Goal: Task Accomplishment & Management: Manage account settings

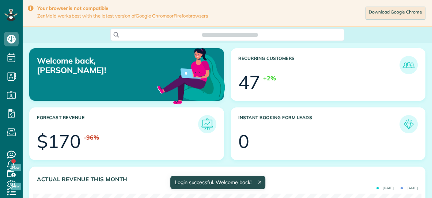
scroll to position [172, 387]
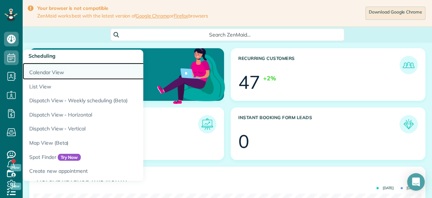
click at [34, 72] on link "Calendar View" at bounding box center [114, 71] width 183 height 17
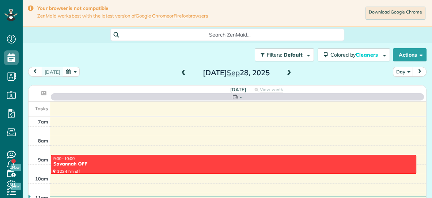
scroll to position [3, 3]
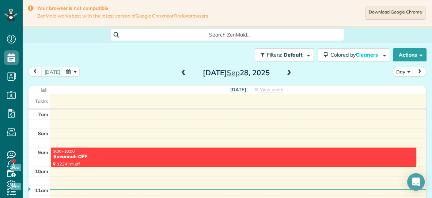
click at [286, 70] on span at bounding box center [289, 73] width 8 height 7
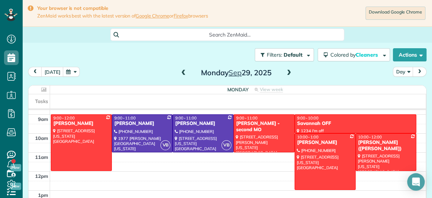
scroll to position [35, 0]
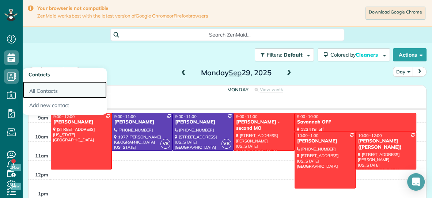
click at [39, 89] on link "All Contacts" at bounding box center [65, 89] width 84 height 17
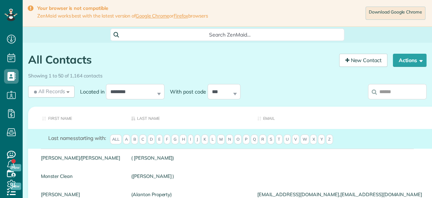
scroll to position [3, 3]
click at [405, 91] on input "search" at bounding box center [397, 91] width 58 height 15
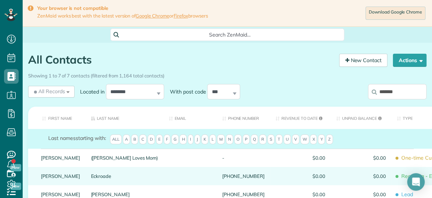
type input "*******"
click at [91, 176] on link "Eckroade" at bounding box center [124, 175] width 67 height 5
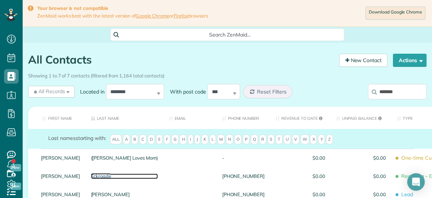
click at [91, 176] on link "Eckroade" at bounding box center [124, 175] width 67 height 5
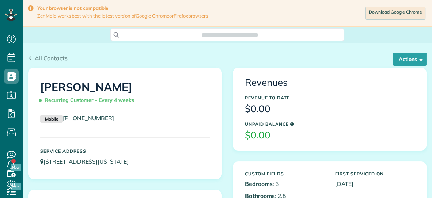
scroll to position [3, 3]
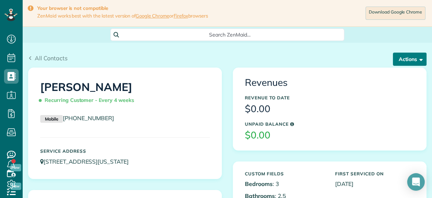
click at [399, 60] on button "Actions" at bounding box center [409, 59] width 34 height 13
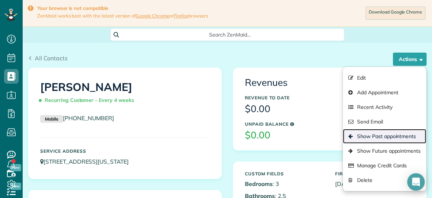
click at [369, 136] on link "Show Past appointments" at bounding box center [383, 136] width 83 height 15
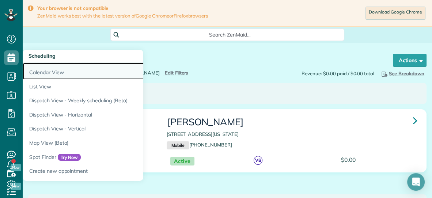
click at [38, 72] on link "Calendar View" at bounding box center [114, 71] width 183 height 17
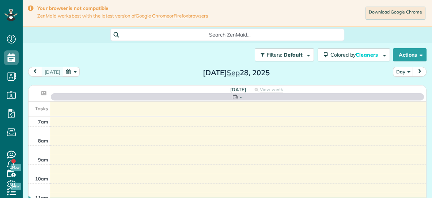
scroll to position [3, 3]
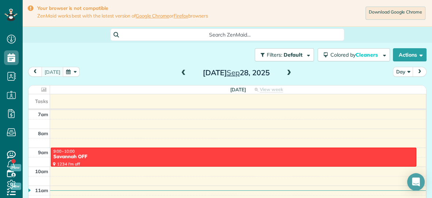
click at [69, 71] on button "button" at bounding box center [71, 72] width 17 height 10
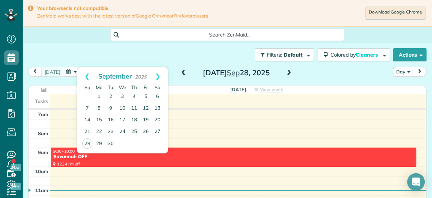
click at [288, 71] on span at bounding box center [289, 73] width 8 height 7
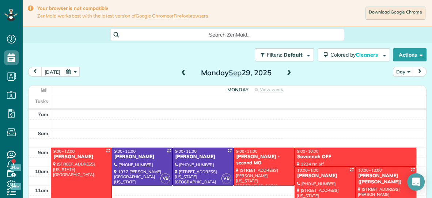
click at [321, 181] on div at bounding box center [325, 195] width 60 height 56
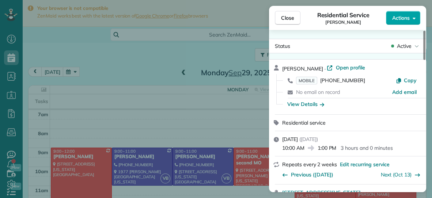
click at [400, 19] on span "Actions" at bounding box center [401, 17] width 18 height 7
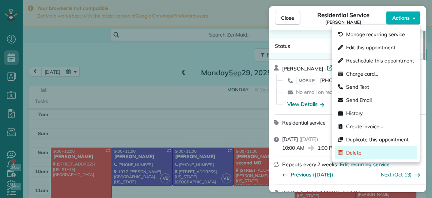
click at [351, 154] on span "Delete" at bounding box center [380, 152] width 68 height 7
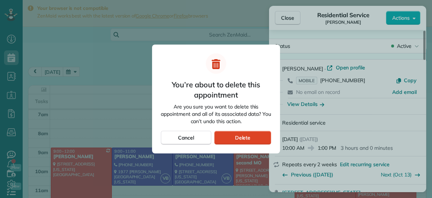
click at [229, 135] on div "Delete" at bounding box center [242, 138] width 57 height 14
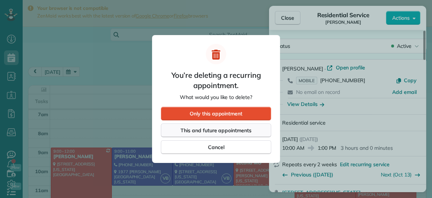
click at [234, 128] on span "This and future appointments" at bounding box center [215, 130] width 71 height 7
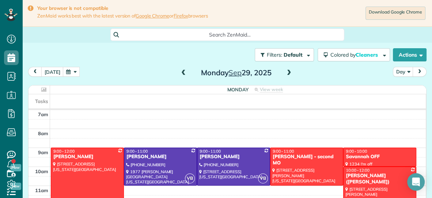
click at [67, 71] on button "button" at bounding box center [71, 72] width 17 height 10
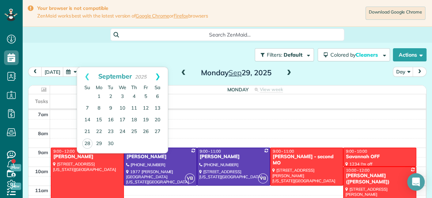
click at [159, 75] on link "Next" at bounding box center [157, 76] width 20 height 18
click at [87, 73] on link "Prev" at bounding box center [87, 76] width 20 height 18
click at [159, 76] on link "Next" at bounding box center [157, 76] width 20 height 18
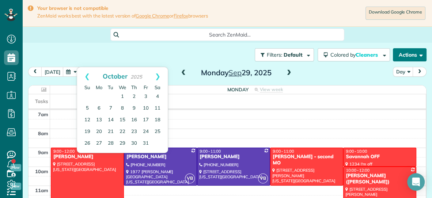
click at [402, 53] on button "Actions" at bounding box center [409, 54] width 34 height 13
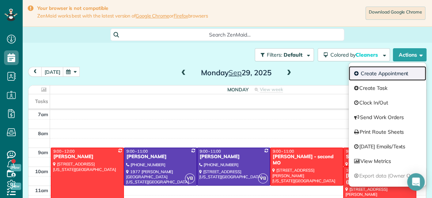
click at [387, 73] on link "Create Appointment" at bounding box center [386, 73] width 77 height 15
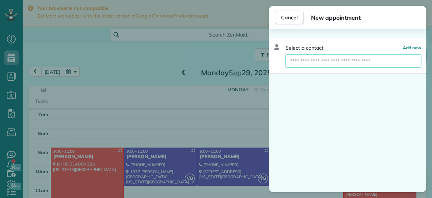
click at [378, 61] on input "text" at bounding box center [352, 60] width 135 height 13
type input "*********"
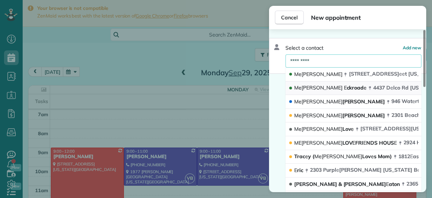
click at [317, 84] on span "M e [PERSON_NAME] E ckroad e" at bounding box center [330, 87] width 72 height 7
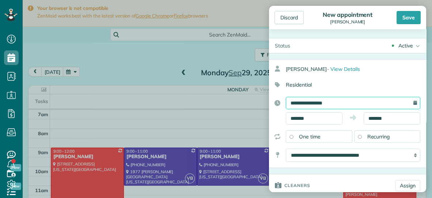
click at [348, 102] on input "**********" at bounding box center [352, 103] width 134 height 12
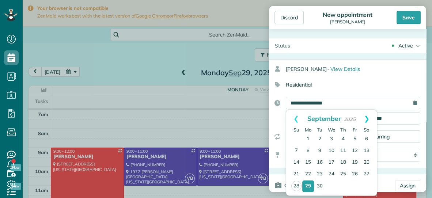
click at [366, 116] on link "Next" at bounding box center [366, 119] width 20 height 18
click at [308, 162] on link "13" at bounding box center [308, 163] width 12 height 12
type input "**********"
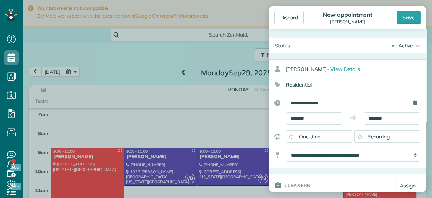
click at [376, 134] on span "Recurring" at bounding box center [378, 136] width 23 height 7
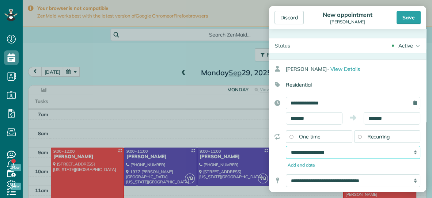
click at [344, 151] on select "**********" at bounding box center [352, 152] width 134 height 13
select select "**********"
click at [285, 146] on select "**********" at bounding box center [352, 152] width 134 height 13
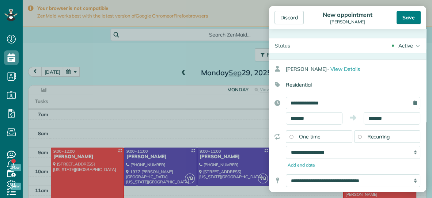
click at [407, 18] on div "Save" at bounding box center [408, 17] width 24 height 13
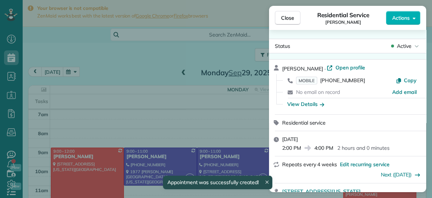
click at [286, 19] on span "Close" at bounding box center [287, 17] width 13 height 7
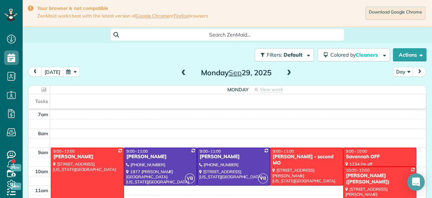
click at [288, 70] on span at bounding box center [289, 73] width 8 height 7
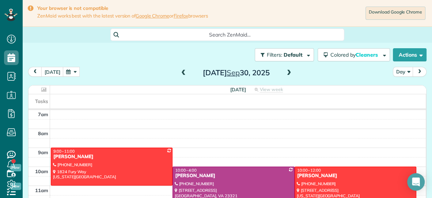
click at [288, 70] on span at bounding box center [289, 73] width 8 height 7
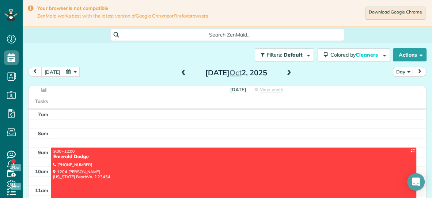
click at [182, 72] on span at bounding box center [183, 73] width 8 height 7
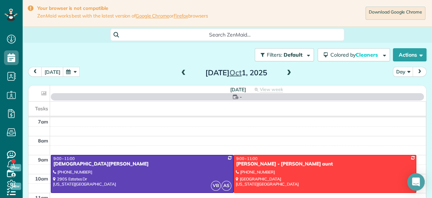
scroll to position [36, 0]
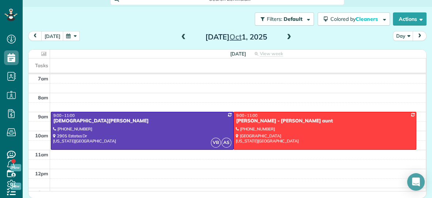
click at [287, 34] on span at bounding box center [289, 37] width 8 height 7
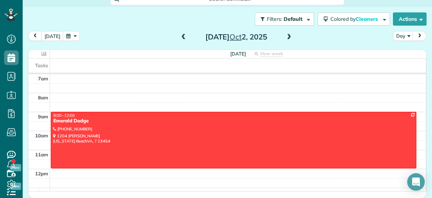
click at [288, 39] on span at bounding box center [289, 37] width 8 height 7
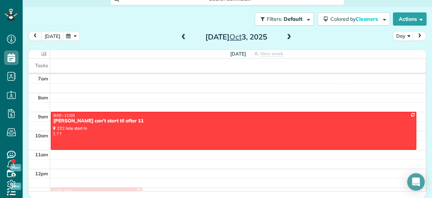
click at [288, 39] on span at bounding box center [289, 37] width 8 height 7
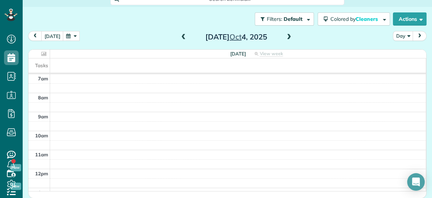
click at [182, 38] on span at bounding box center [183, 37] width 8 height 7
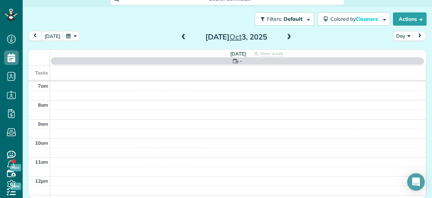
click at [182, 38] on span at bounding box center [183, 37] width 8 height 7
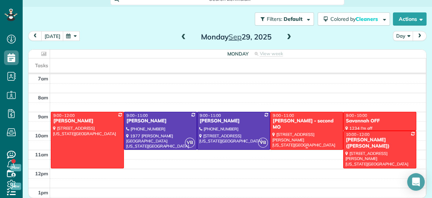
click at [278, 123] on div "[PERSON_NAME] - second MO" at bounding box center [306, 124] width 69 height 12
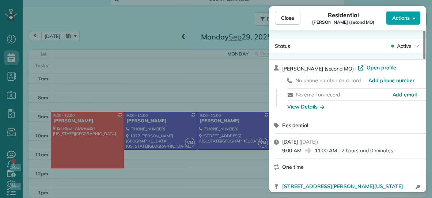
click at [390, 20] on button "Actions" at bounding box center [403, 18] width 34 height 14
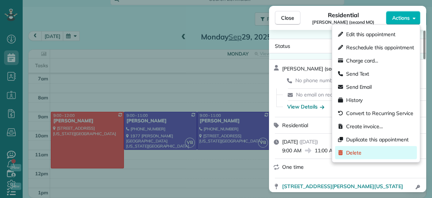
click at [362, 152] on span "Delete" at bounding box center [380, 152] width 68 height 7
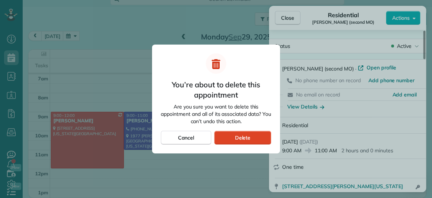
click at [241, 139] on span "Delete" at bounding box center [242, 137] width 16 height 7
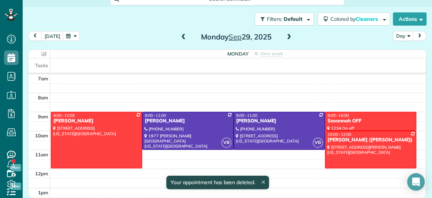
click at [288, 36] on span at bounding box center [289, 37] width 8 height 7
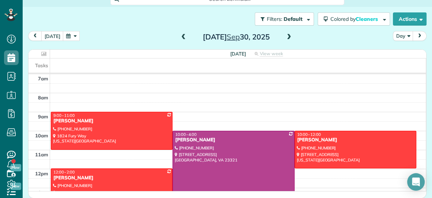
click at [287, 37] on span at bounding box center [289, 37] width 8 height 7
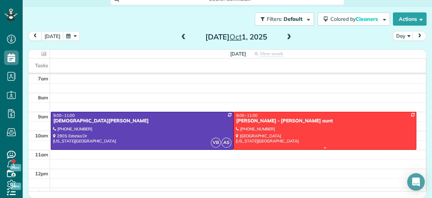
click at [271, 127] on div at bounding box center [325, 130] width 182 height 37
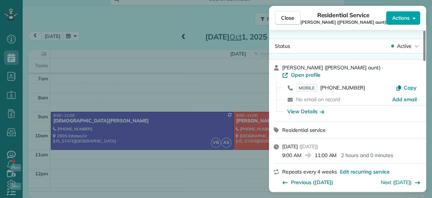
click at [398, 15] on span "Actions" at bounding box center [401, 17] width 18 height 7
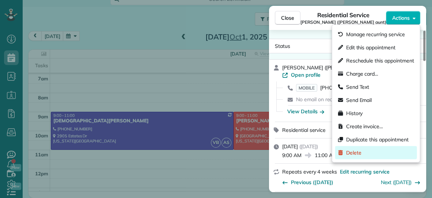
click at [369, 155] on span "Delete" at bounding box center [380, 152] width 68 height 7
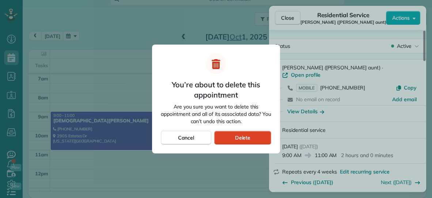
click at [245, 138] on span "Delete" at bounding box center [242, 137] width 16 height 7
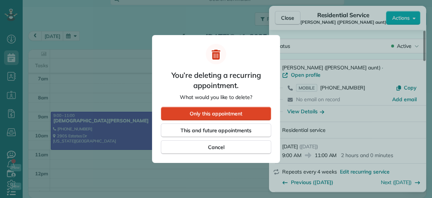
click at [255, 119] on div "Only this appointment" at bounding box center [216, 114] width 110 height 14
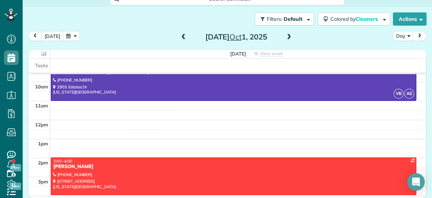
scroll to position [39, 0]
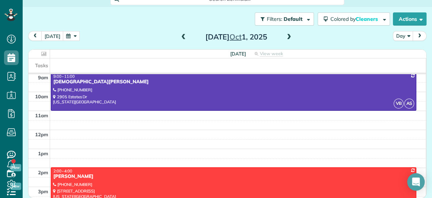
click at [289, 36] on span at bounding box center [289, 37] width 8 height 7
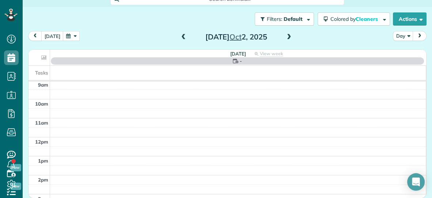
scroll to position [0, 0]
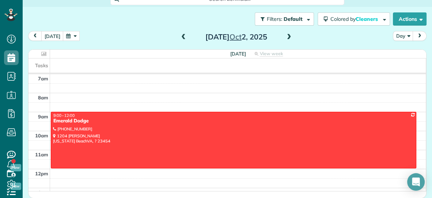
click at [289, 36] on span at bounding box center [289, 37] width 8 height 7
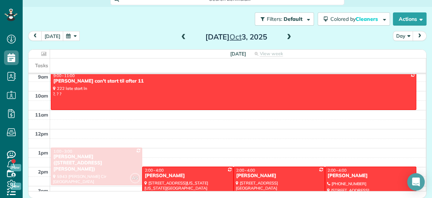
scroll to position [40, 0]
